Goal: Transaction & Acquisition: Purchase product/service

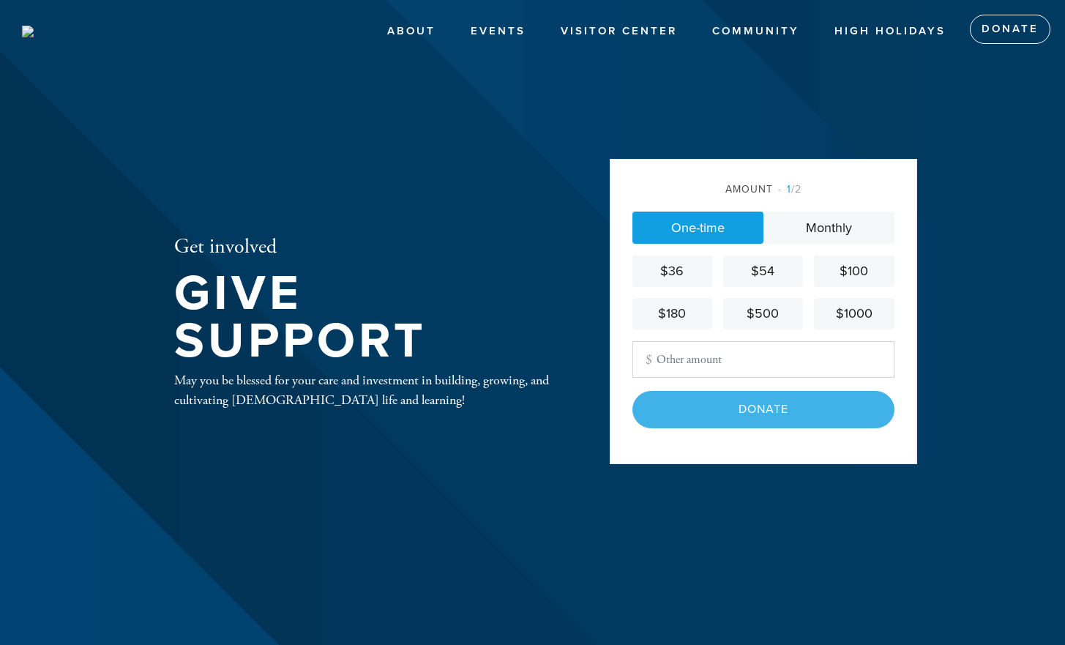
type input "3000"
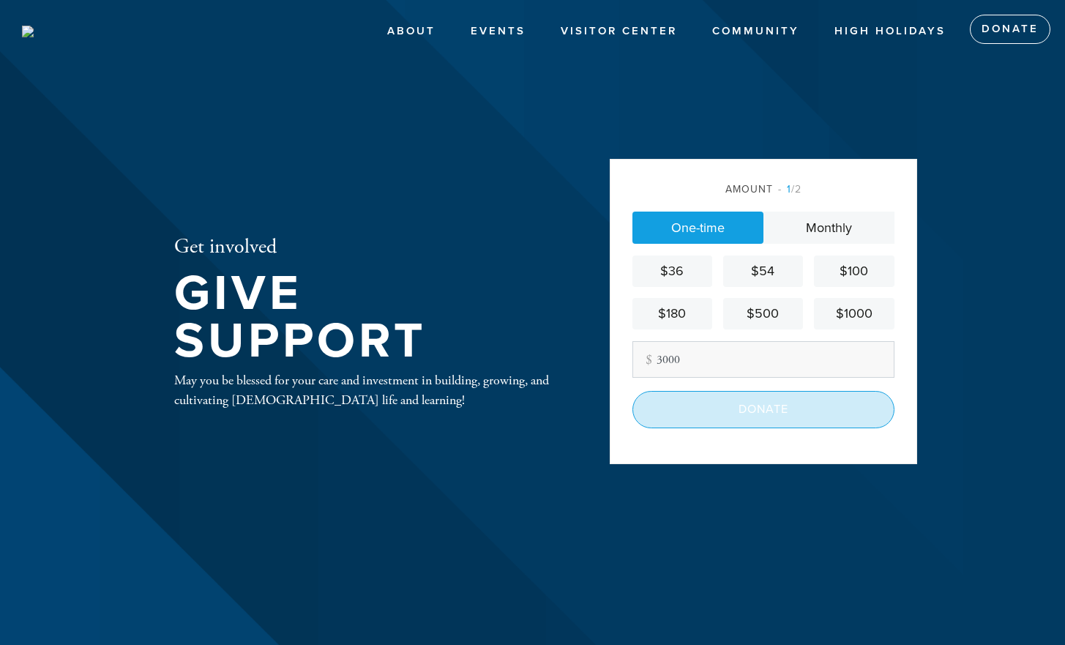
click at [720, 414] on input "Donate" at bounding box center [763, 409] width 262 height 37
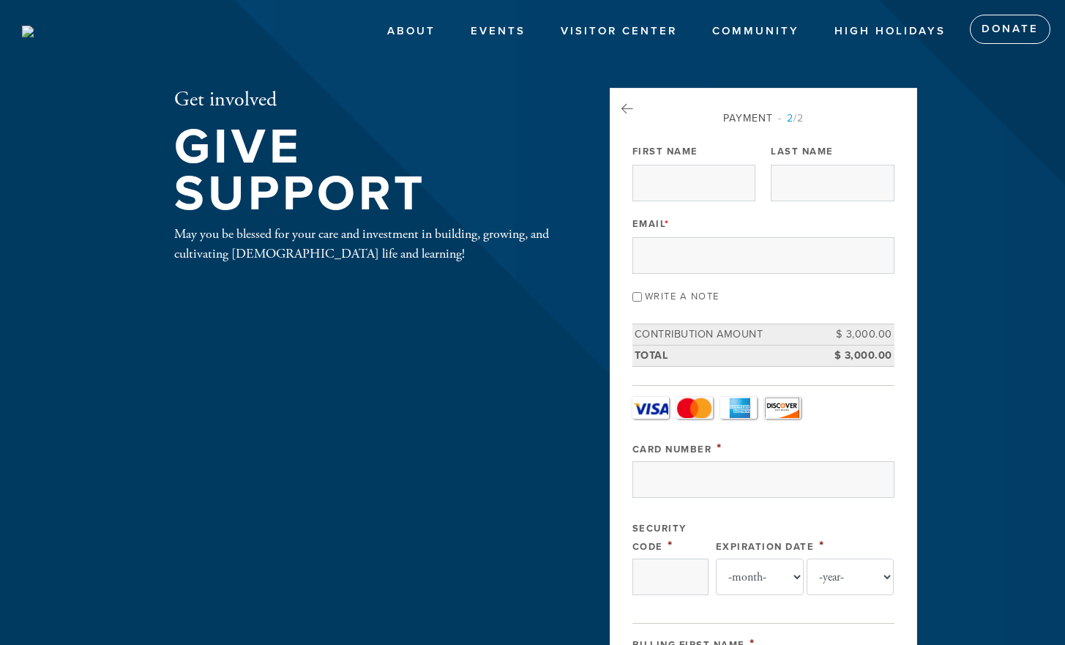
click at [674, 163] on div "First Name" at bounding box center [693, 171] width 123 height 61
click at [676, 173] on input "First Name" at bounding box center [693, 183] width 123 height 37
type input "[PERSON_NAME]"
type input "[EMAIL_ADDRESS][DOMAIN_NAME]"
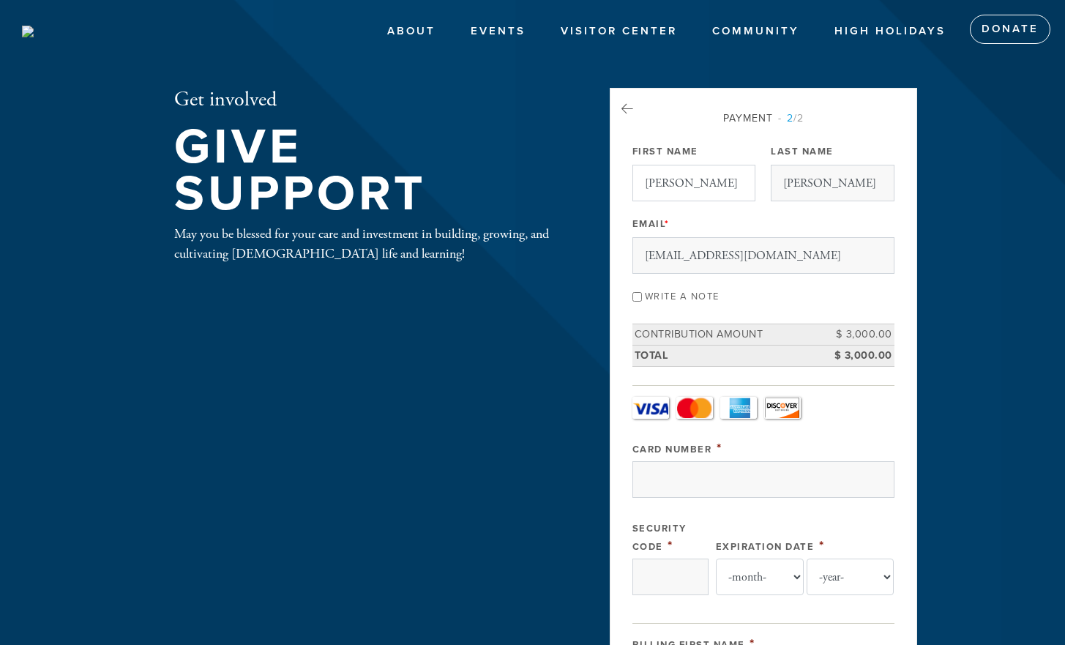
type input "[STREET_ADDRESS]"
type input "Burlingame"
type input "94010"
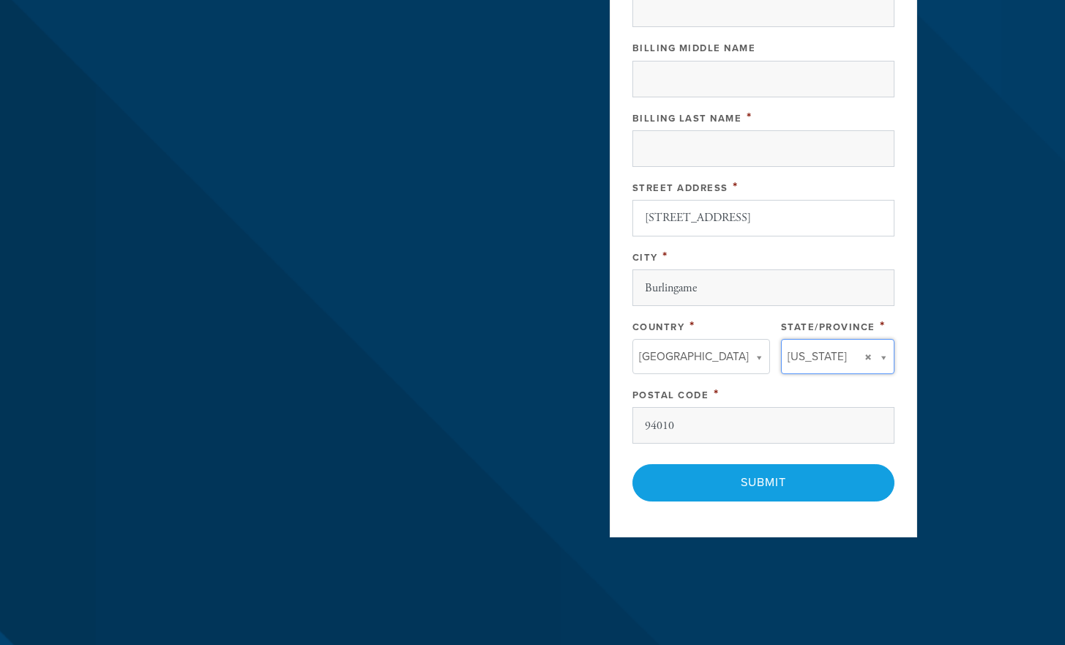
type input "CA"
type input "[GEOGRAPHIC_DATA]"
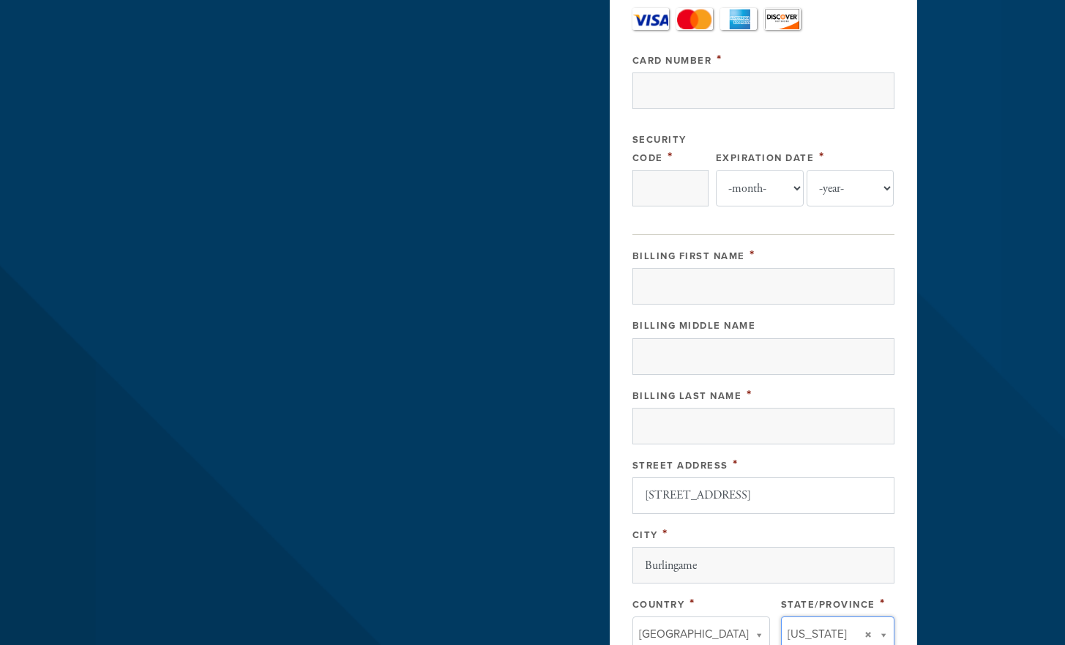
scroll to position [386, 0]
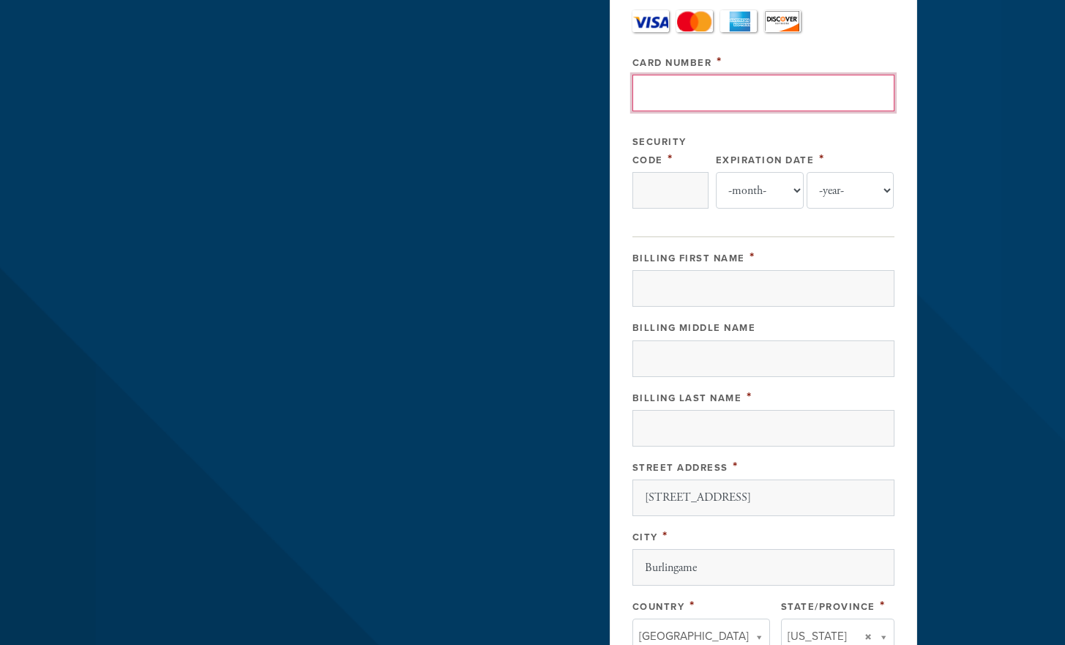
click at [695, 96] on input "Card Number" at bounding box center [763, 93] width 262 height 37
type input "[CREDIT_CARD_NUMBER]"
type input "149"
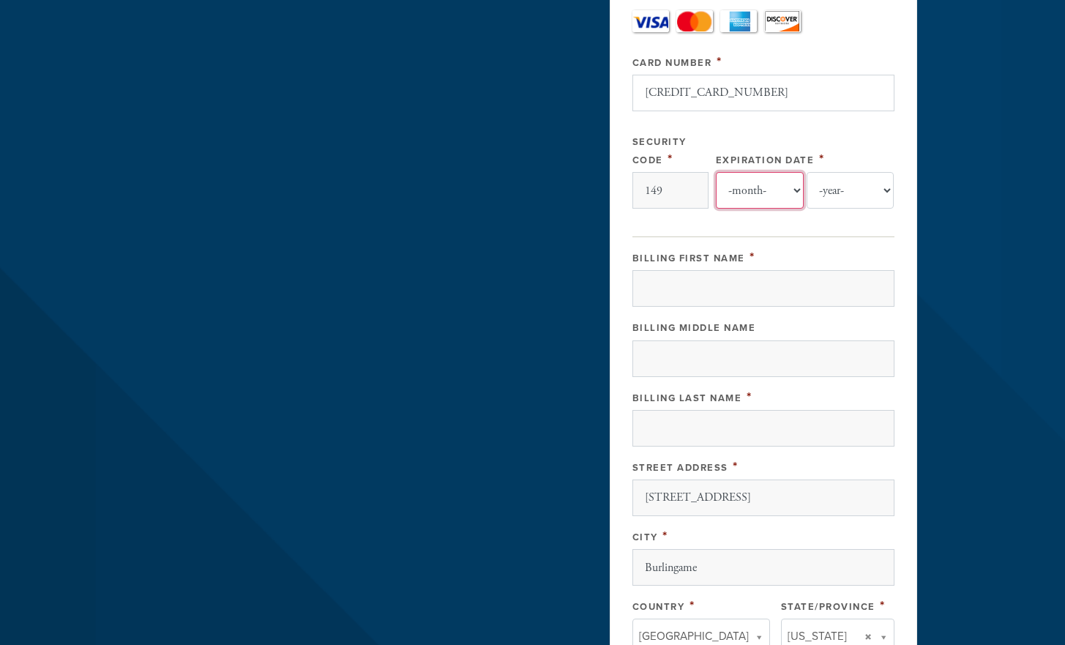
select select "8"
select select "2030"
type input "[PERSON_NAME]"
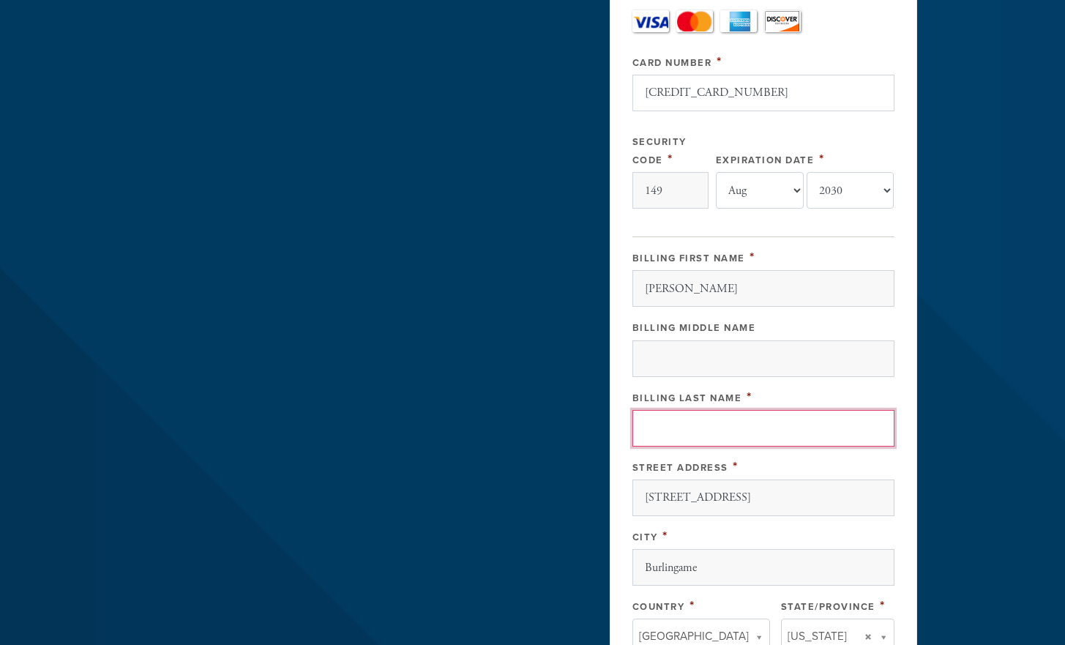
type input "[PERSON_NAME]"
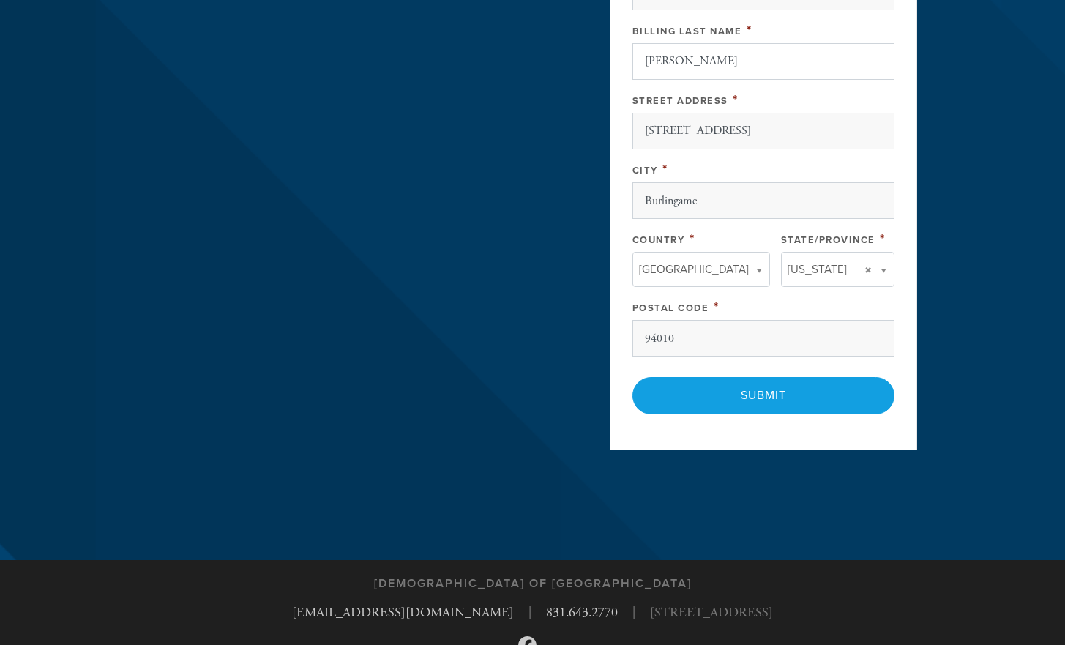
scroll to position [824, 0]
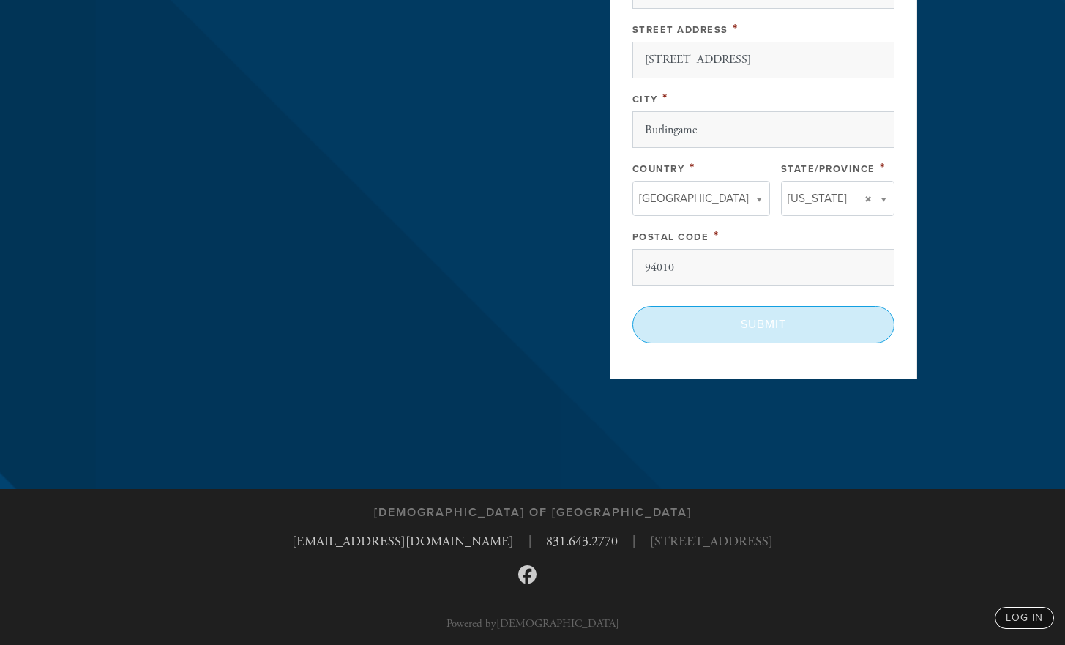
click at [758, 329] on input "Submit" at bounding box center [763, 324] width 262 height 37
